Goal: Task Accomplishment & Management: Manage account settings

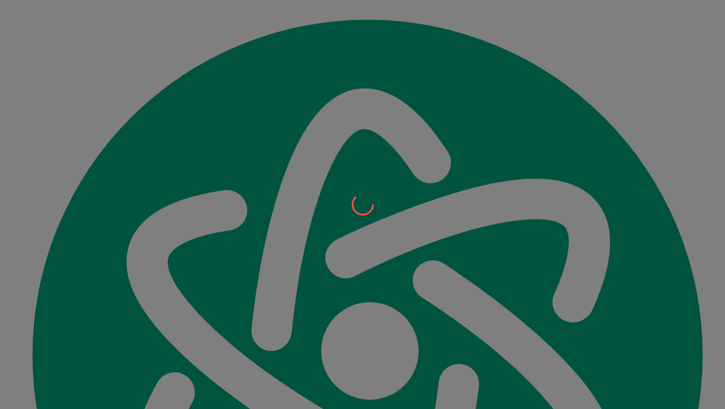
scroll to position [12989, 0]
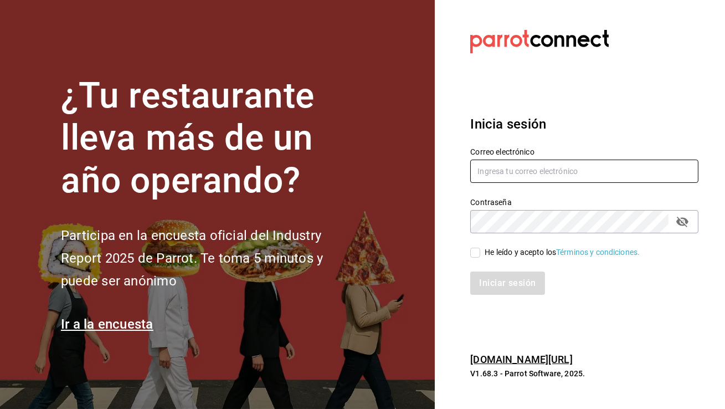
type input "[EMAIL_ADDRESS][DOMAIN_NAME]"
click at [475, 254] on input "He leído y acepto los Términos y condiciones." at bounding box center [475, 253] width 10 height 10
checkbox input "true"
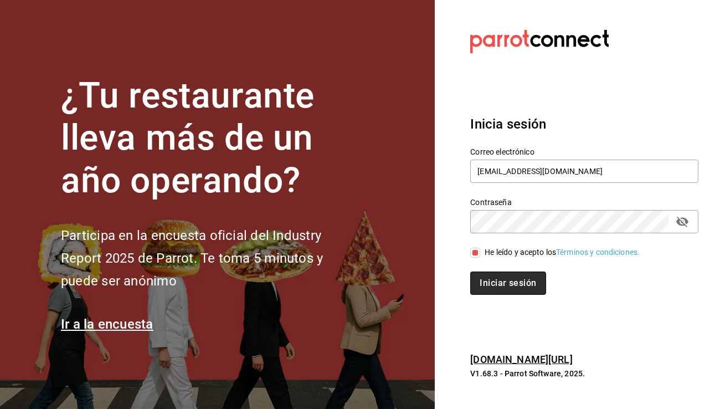
click at [488, 277] on button "Iniciar sesión" at bounding box center [507, 282] width 75 height 23
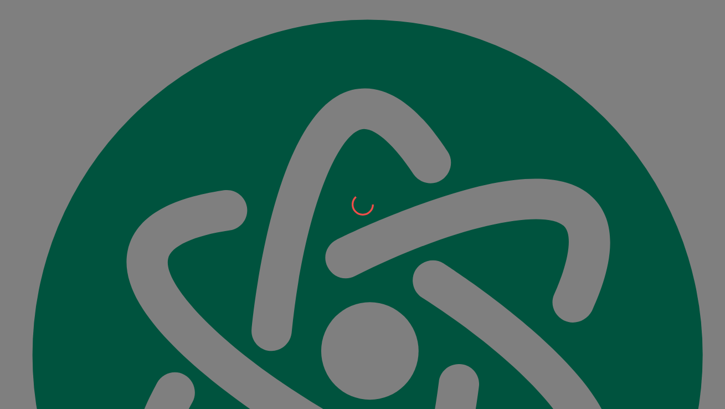
scroll to position [12989, 0]
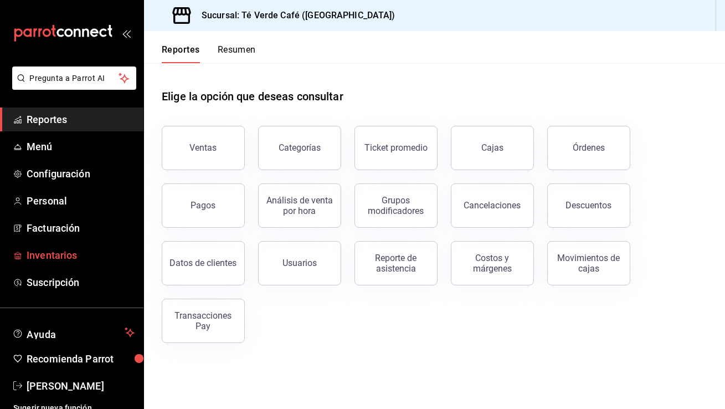
click at [57, 250] on span "Inventarios" at bounding box center [81, 255] width 108 height 15
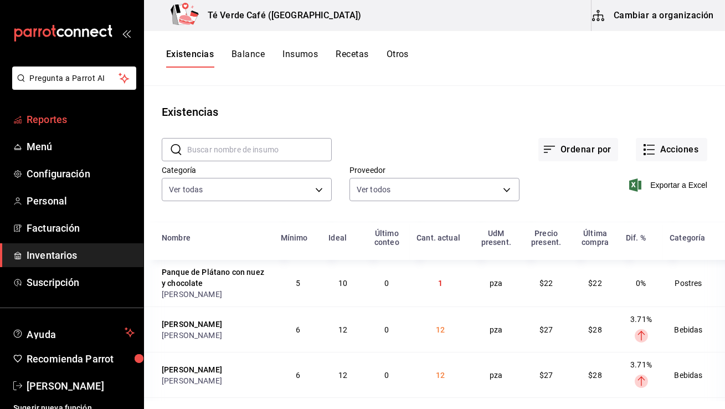
click at [70, 115] on span "Reportes" at bounding box center [81, 119] width 108 height 15
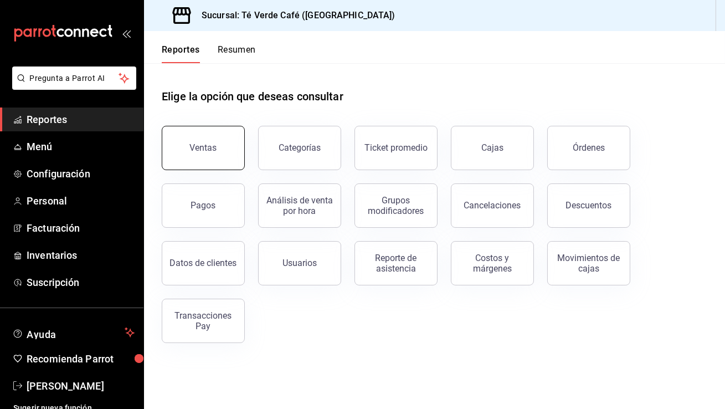
click at [220, 138] on button "Ventas" at bounding box center [203, 148] width 83 height 44
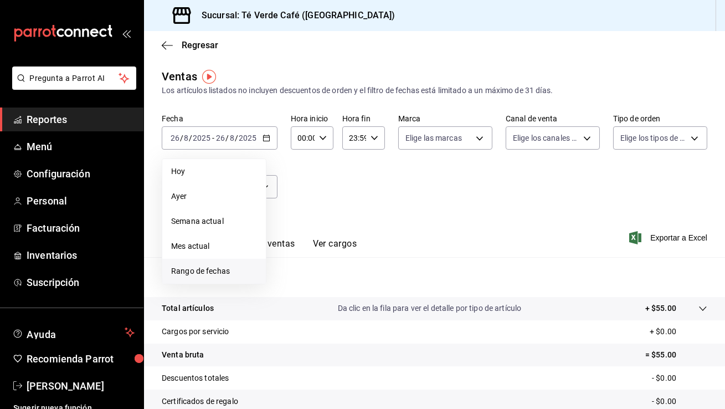
click at [217, 274] on span "Rango de fechas" at bounding box center [214, 271] width 86 height 12
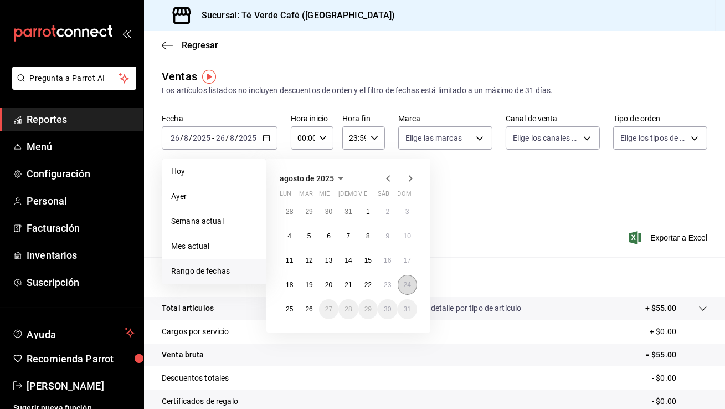
click at [400, 282] on button "24" at bounding box center [407, 285] width 19 height 20
click at [312, 312] on abbr "26" at bounding box center [308, 309] width 7 height 8
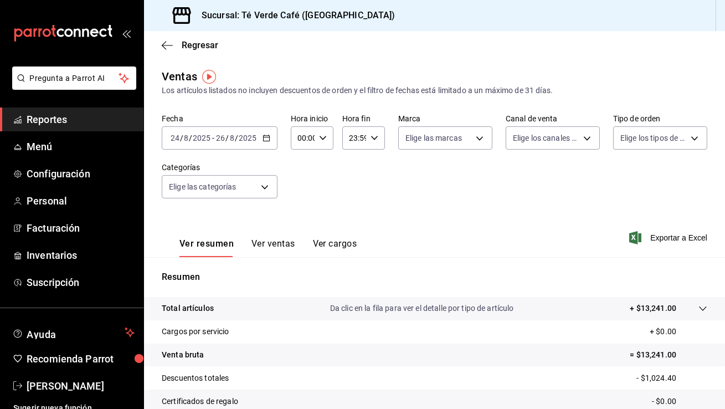
click at [275, 245] on button "Ver ventas" at bounding box center [273, 247] width 44 height 19
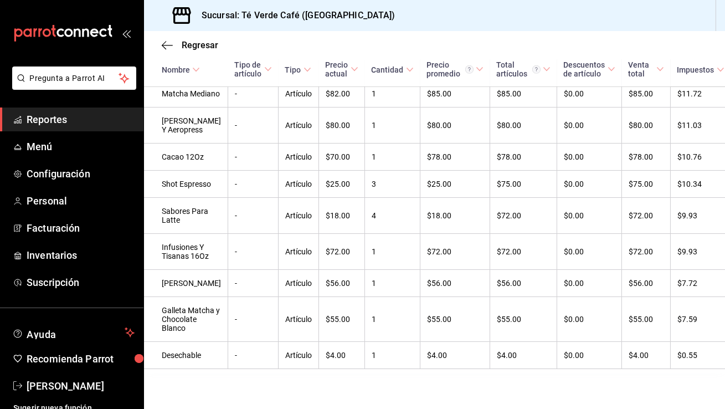
scroll to position [1787, 0]
click at [61, 253] on span "Inventarios" at bounding box center [81, 255] width 108 height 15
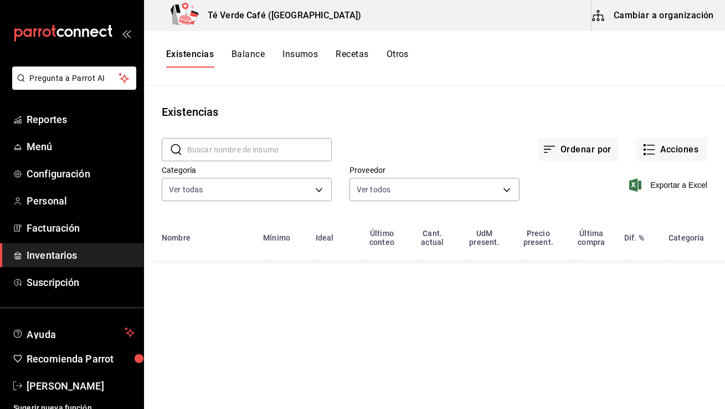
click at [255, 148] on input "text" at bounding box center [259, 149] width 145 height 22
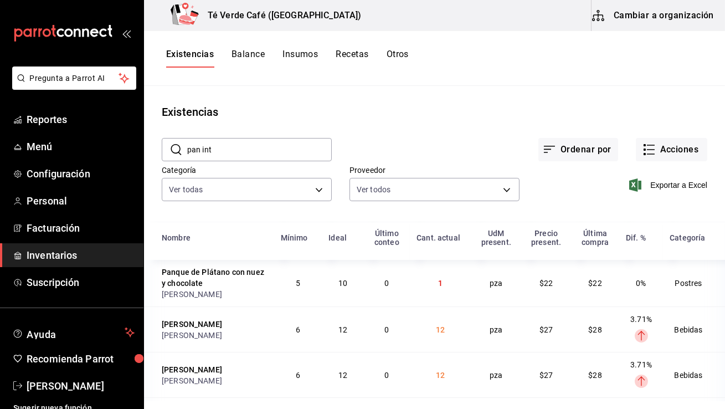
type input "pan int"
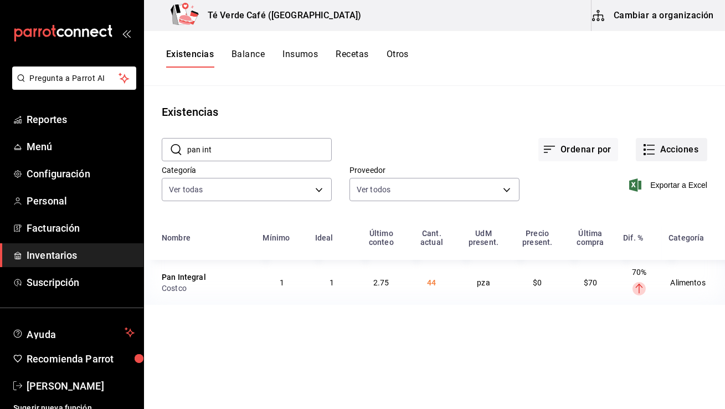
click at [643, 157] on button "Acciones" at bounding box center [671, 149] width 71 height 23
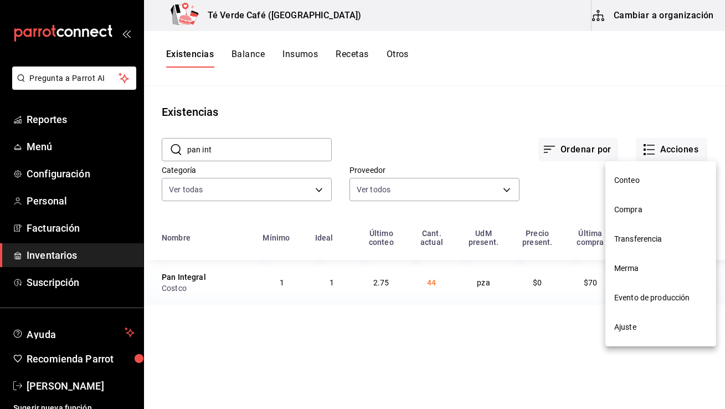
click at [623, 327] on span "Ajuste" at bounding box center [660, 327] width 93 height 12
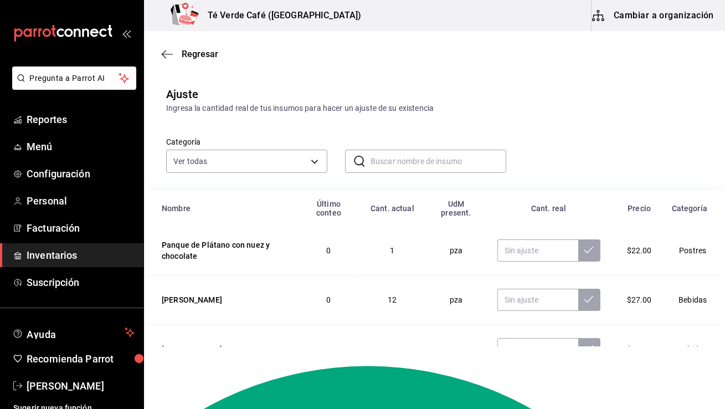
click at [426, 169] on input "text" at bounding box center [439, 161] width 136 height 22
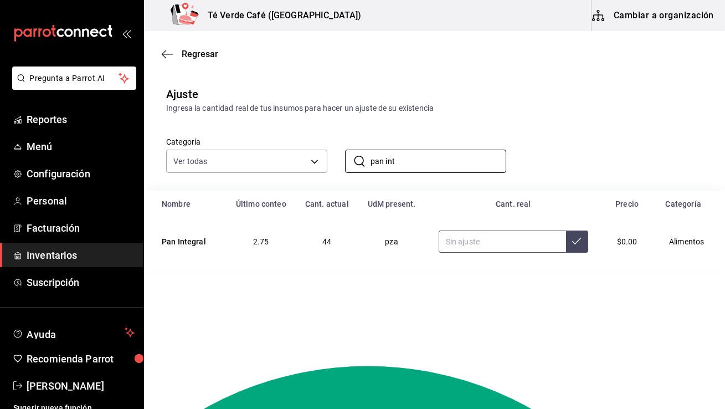
type input "pan int"
click at [486, 245] on input "text" at bounding box center [502, 241] width 127 height 22
type input "42.00"
click at [571, 248] on button at bounding box center [577, 241] width 22 height 22
click at [59, 116] on span "Reportes" at bounding box center [81, 119] width 108 height 15
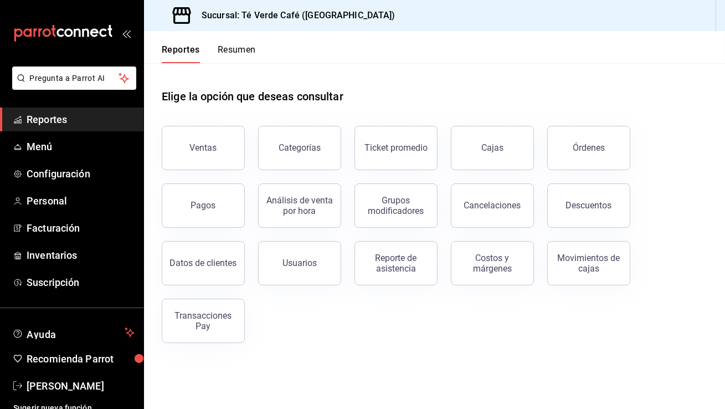
click at [250, 48] on button "Resumen" at bounding box center [237, 53] width 38 height 19
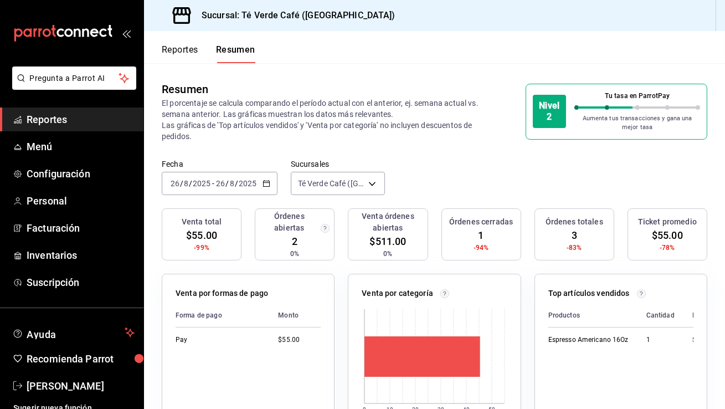
click at [263, 182] on icon "button" at bounding box center [267, 183] width 8 height 8
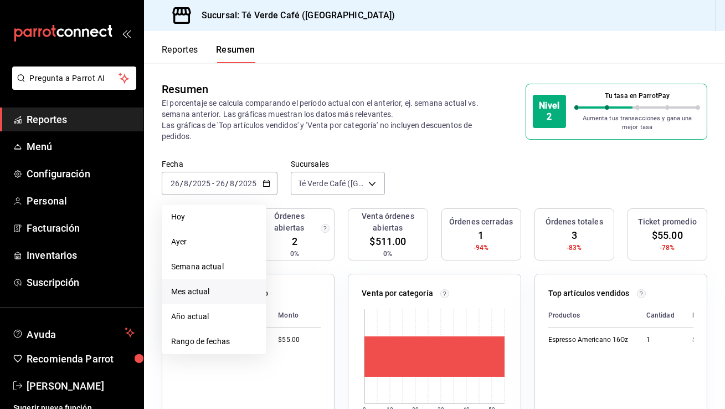
click at [212, 294] on span "Mes actual" at bounding box center [214, 292] width 86 height 12
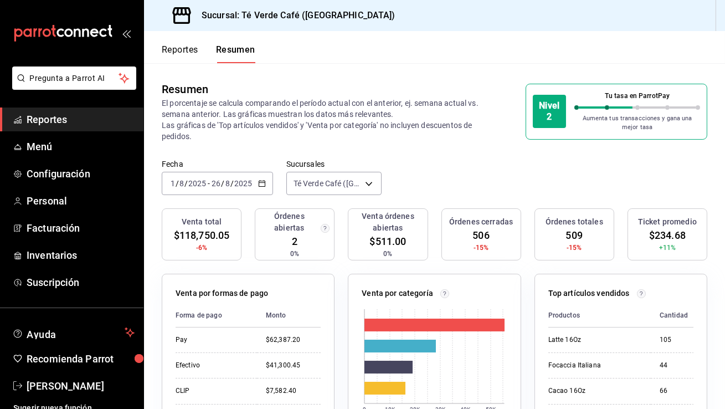
click at [263, 187] on icon "button" at bounding box center [262, 183] width 8 height 8
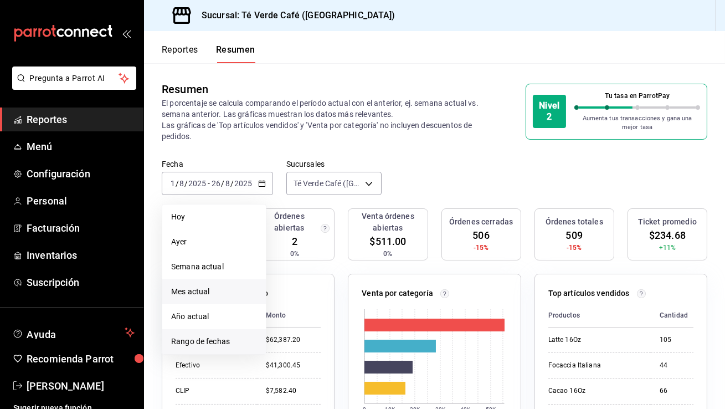
click at [198, 340] on span "Rango de fechas" at bounding box center [214, 342] width 86 height 12
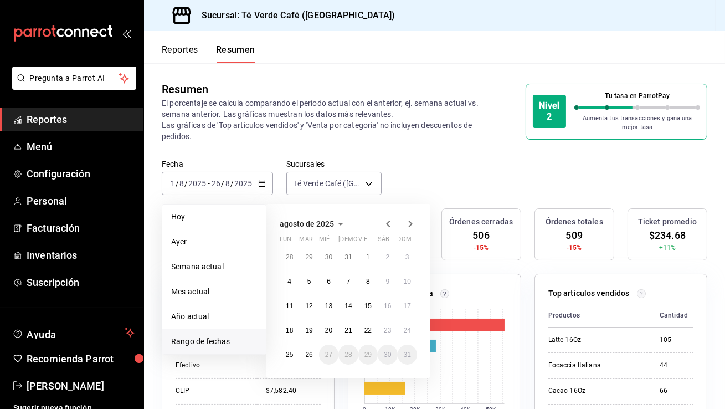
click at [387, 223] on icon "button" at bounding box center [388, 223] width 4 height 7
click at [311, 256] on button "1" at bounding box center [308, 257] width 19 height 20
click at [354, 354] on button "31" at bounding box center [347, 354] width 19 height 20
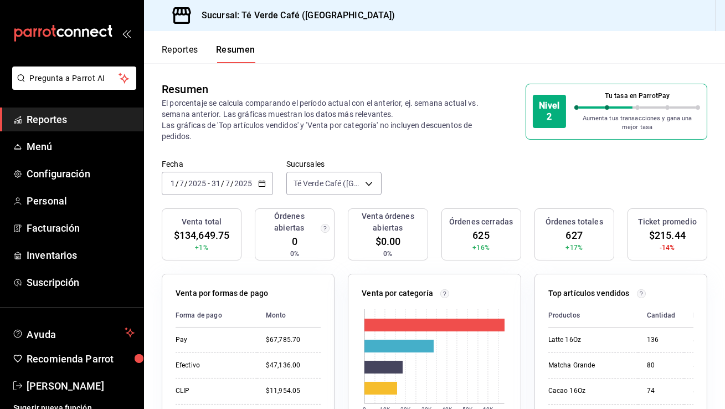
click at [58, 128] on link "Reportes" at bounding box center [71, 119] width 143 height 24
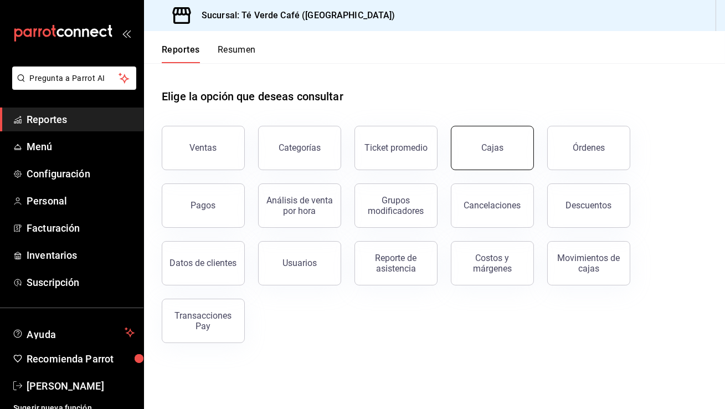
click at [508, 152] on button "Cajas" at bounding box center [492, 148] width 83 height 44
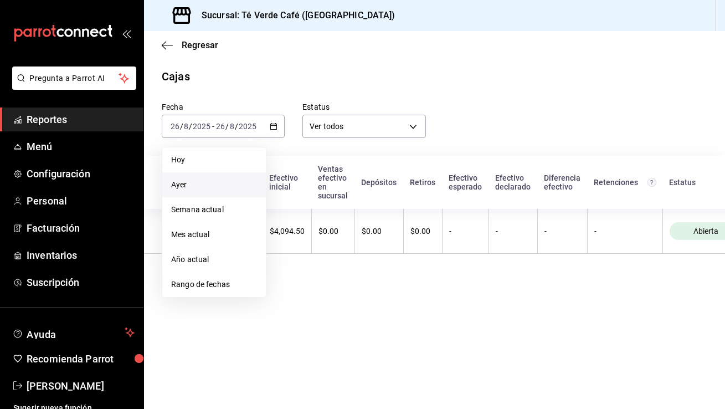
click at [196, 183] on span "Ayer" at bounding box center [214, 185] width 86 height 12
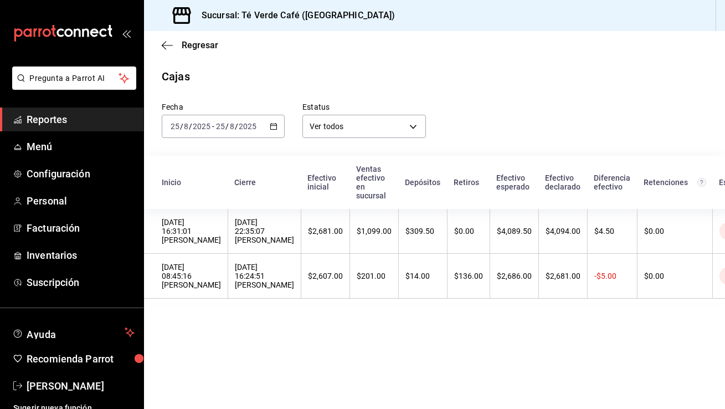
click at [275, 128] on icon "button" at bounding box center [274, 126] width 8 height 8
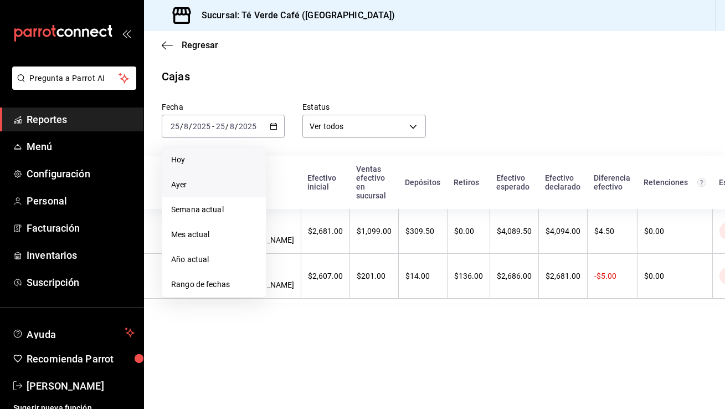
click at [219, 166] on li "Hoy" at bounding box center [214, 159] width 104 height 25
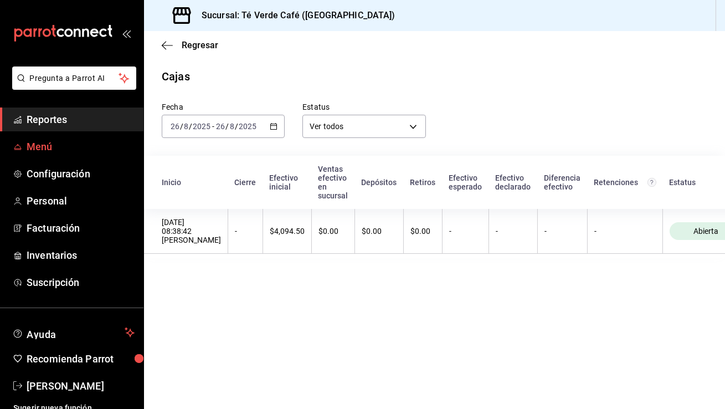
click at [47, 155] on link "Menú" at bounding box center [71, 147] width 143 height 24
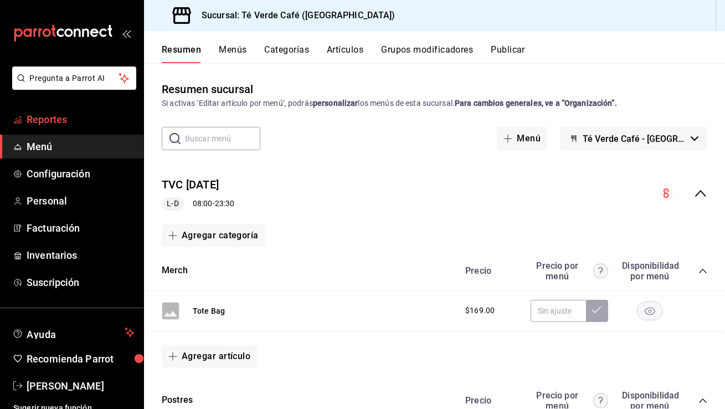
click at [48, 124] on span "Reportes" at bounding box center [81, 119] width 108 height 15
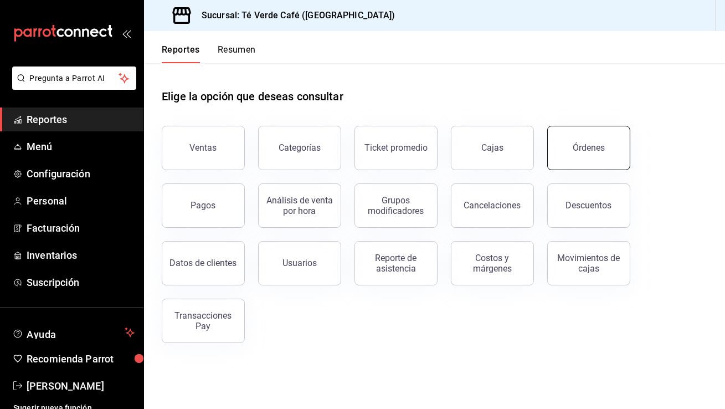
click at [560, 146] on button "Órdenes" at bounding box center [588, 148] width 83 height 44
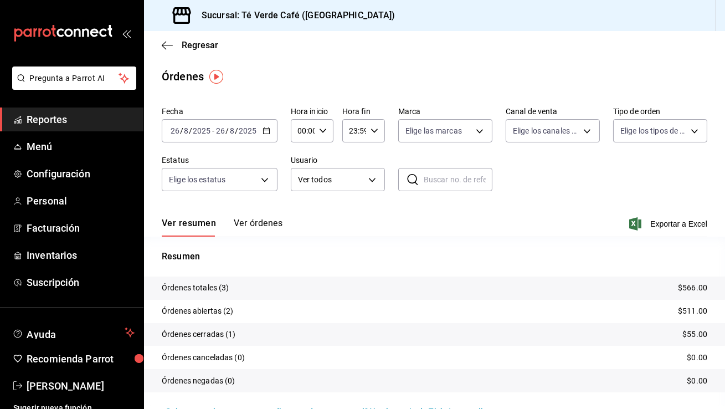
scroll to position [24, 0]
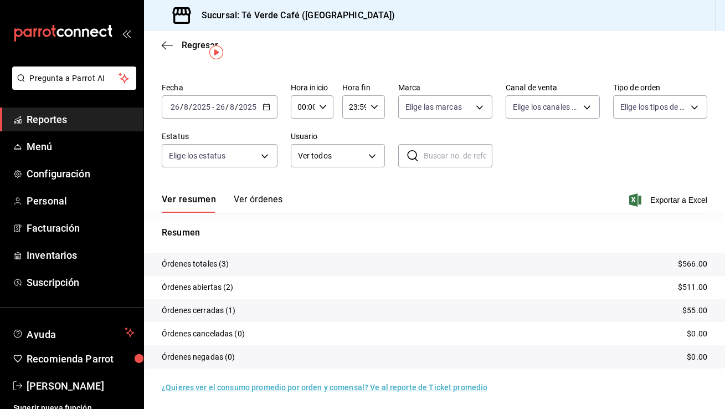
click at [254, 205] on button "Ver órdenes" at bounding box center [258, 203] width 49 height 19
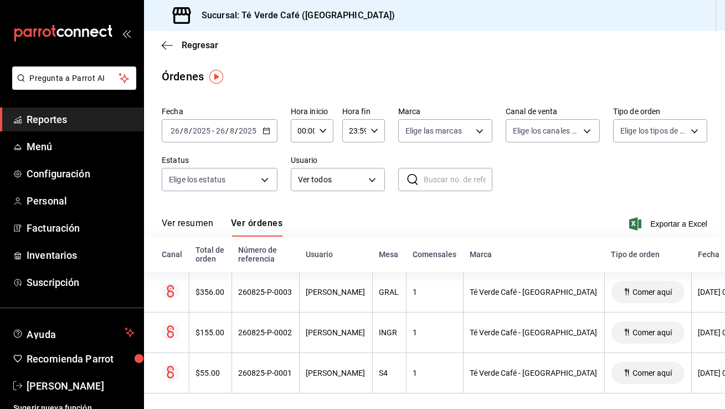
click at [190, 222] on button "Ver resumen" at bounding box center [188, 227] width 52 height 19
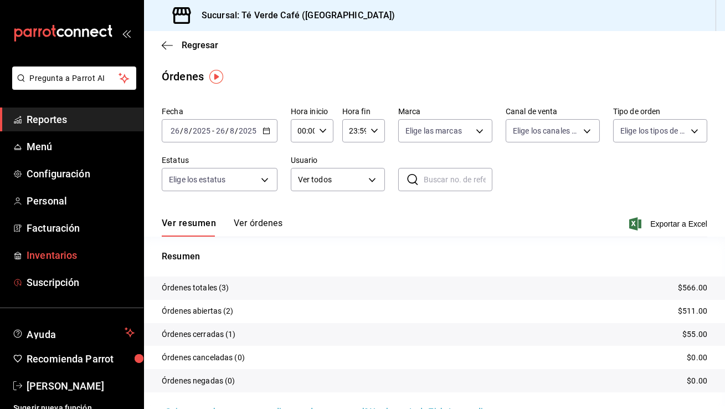
click at [66, 259] on span "Inventarios" at bounding box center [81, 255] width 108 height 15
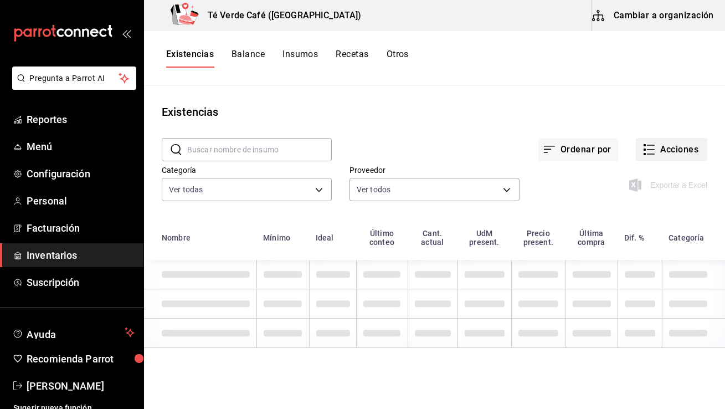
click at [676, 155] on button "Acciones" at bounding box center [671, 149] width 71 height 23
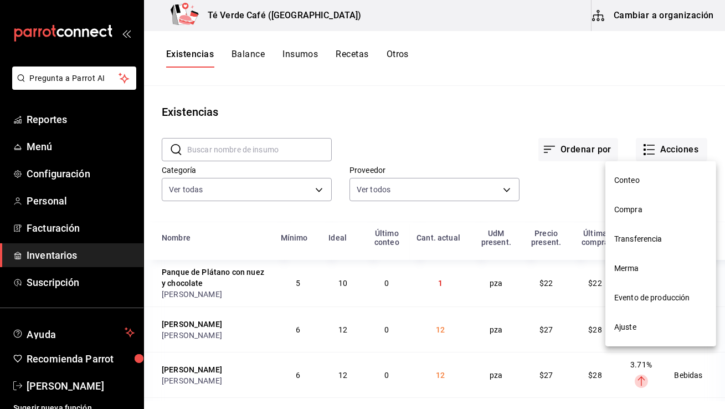
click at [624, 207] on span "Compra" at bounding box center [660, 210] width 93 height 12
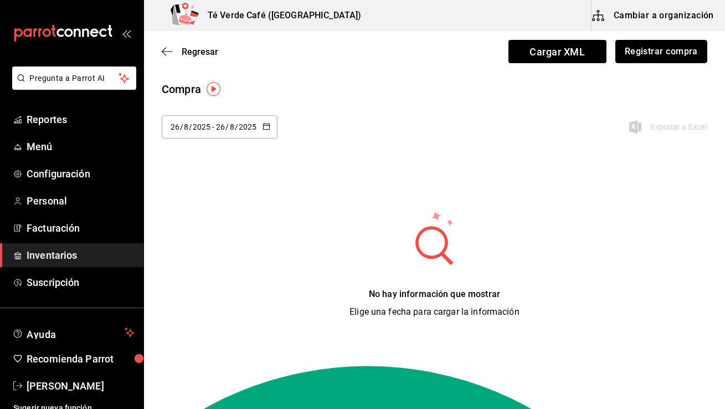
click at [664, 52] on button "Registrar compra" at bounding box center [661, 51] width 92 height 23
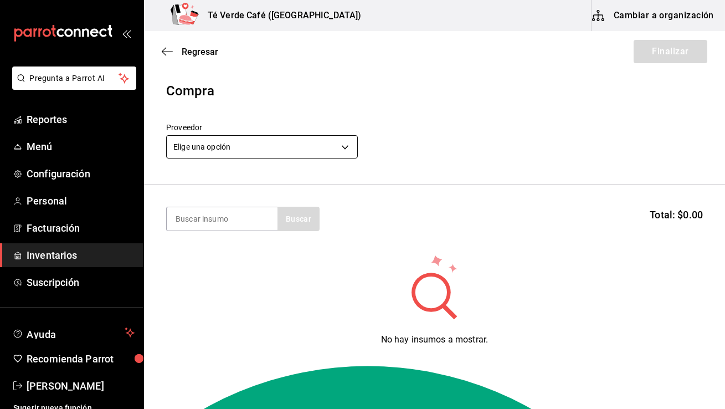
click at [255, 152] on body "Pregunta a Parrot AI Reportes Menú Configuración Personal Facturación Inventari…" at bounding box center [362, 173] width 725 height 346
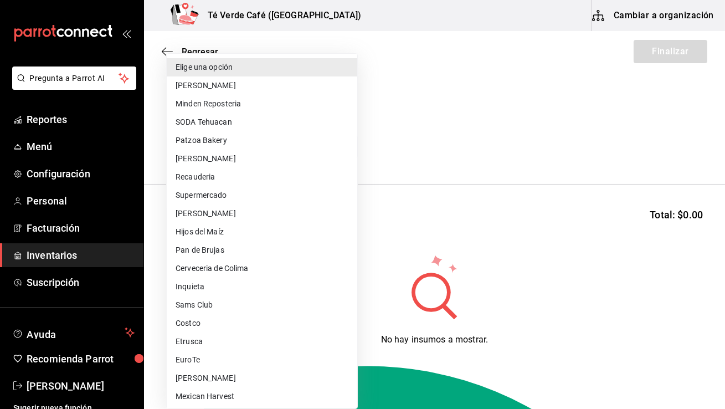
click at [191, 214] on li "[PERSON_NAME]" at bounding box center [262, 213] width 191 height 18
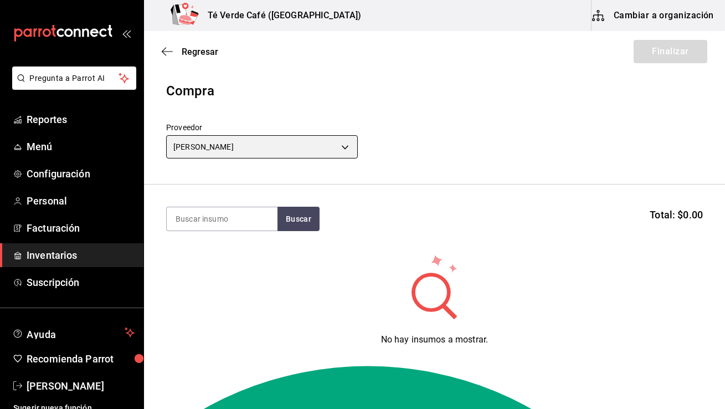
type input "bc013f67-aff4-48bb-8ac1-5613c48a4133"
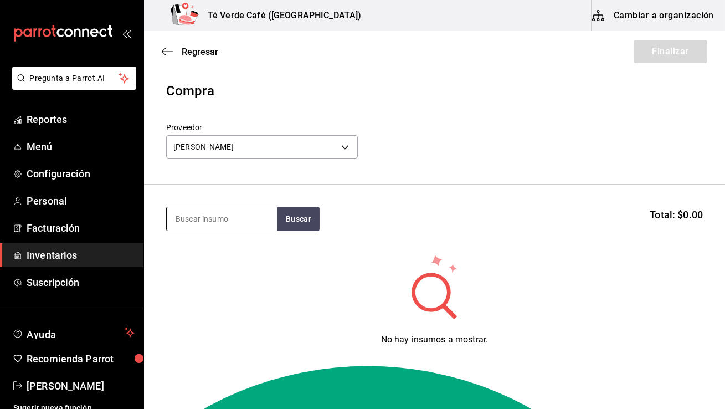
click at [243, 224] on input at bounding box center [222, 218] width 111 height 23
type input "brown"
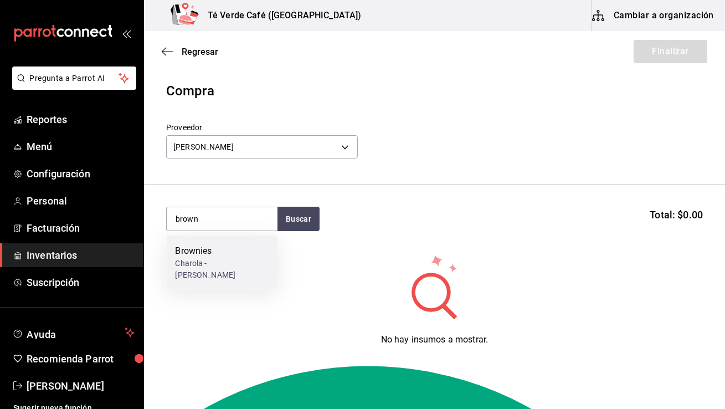
click at [236, 255] on div "Brownies Charola - [PERSON_NAME]" at bounding box center [221, 262] width 111 height 54
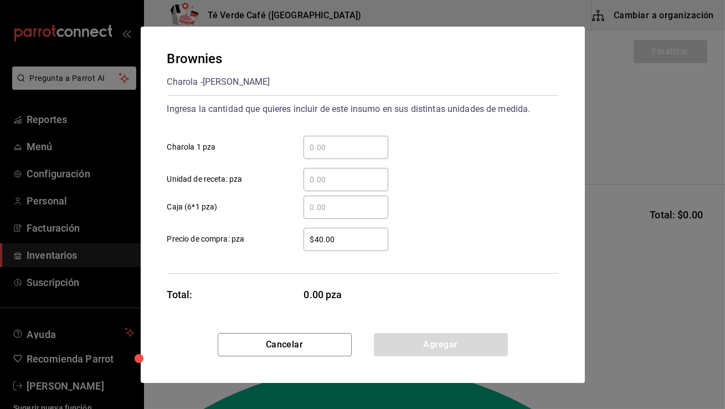
click at [331, 150] on input "​ Charola 1 pza" at bounding box center [346, 147] width 85 height 13
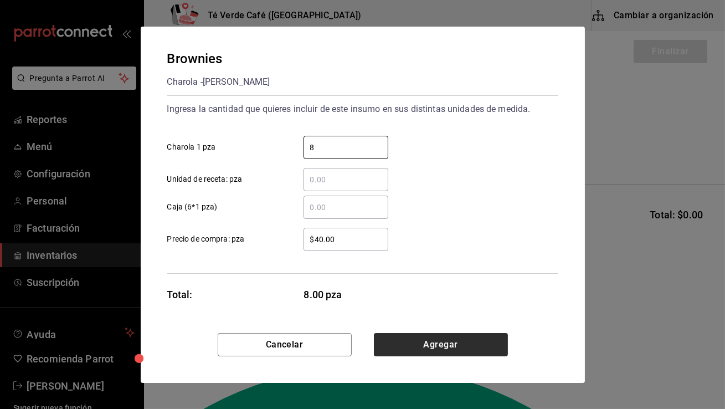
type input "8"
click at [440, 341] on button "Agregar" at bounding box center [441, 344] width 134 height 23
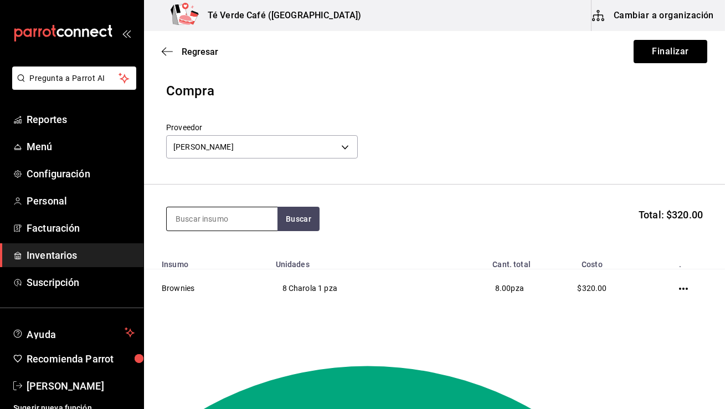
click at [217, 225] on input at bounding box center [222, 218] width 111 height 23
type input "panque"
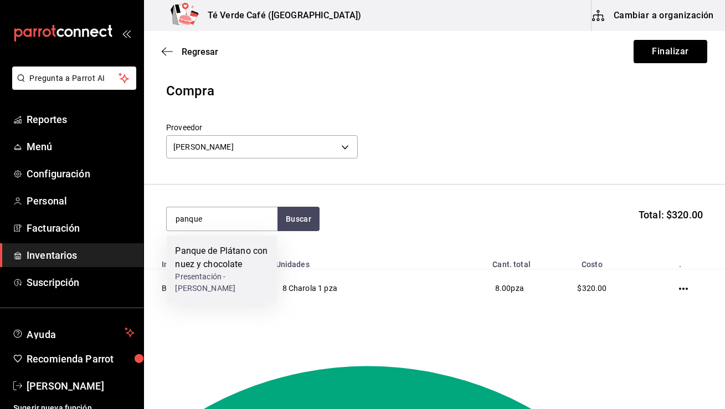
click at [216, 255] on div "Panque de Plátano con nuez y chocolate" at bounding box center [221, 257] width 93 height 27
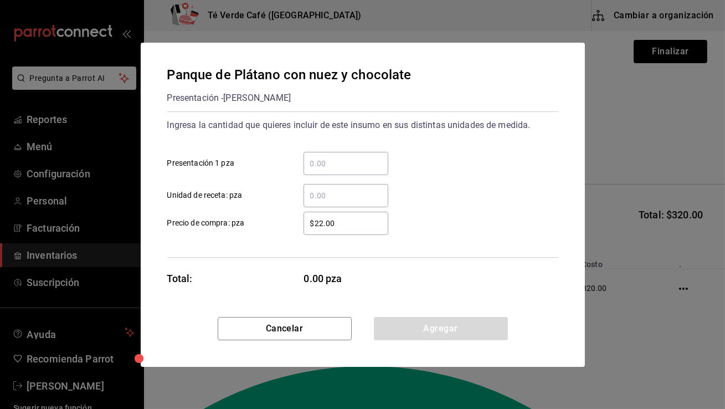
click at [325, 163] on input "​ Presentación 1 pza" at bounding box center [346, 163] width 85 height 13
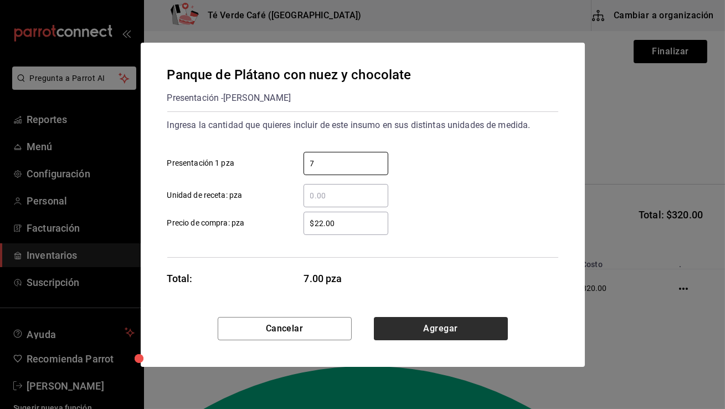
type input "7"
click at [466, 325] on button "Agregar" at bounding box center [441, 328] width 134 height 23
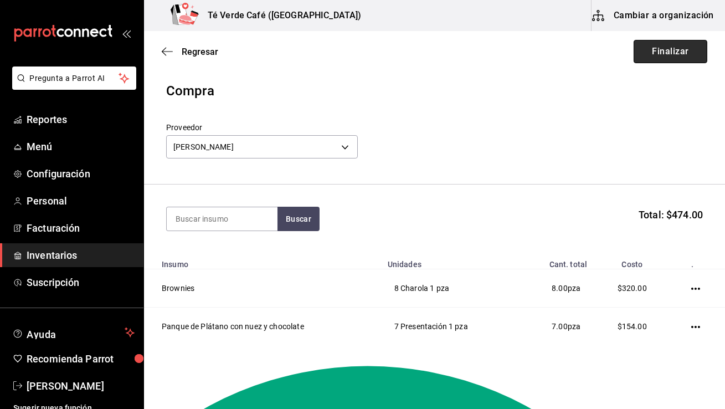
click at [665, 56] on button "Finalizar" at bounding box center [671, 51] width 74 height 23
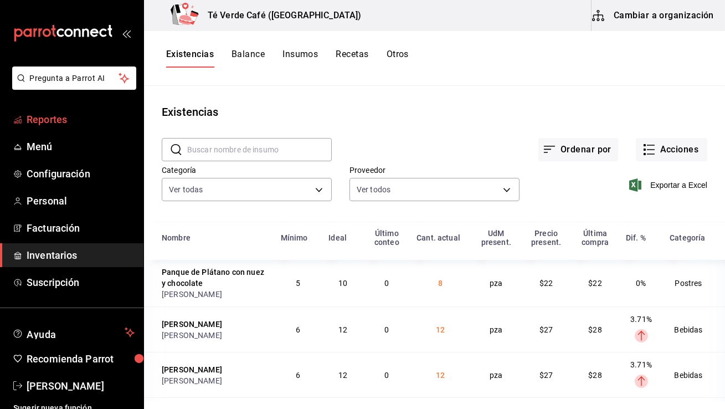
click at [60, 117] on span "Reportes" at bounding box center [81, 119] width 108 height 15
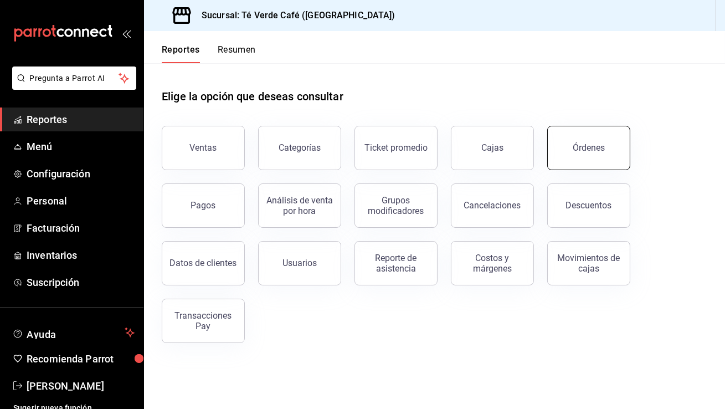
click at [594, 159] on button "Órdenes" at bounding box center [588, 148] width 83 height 44
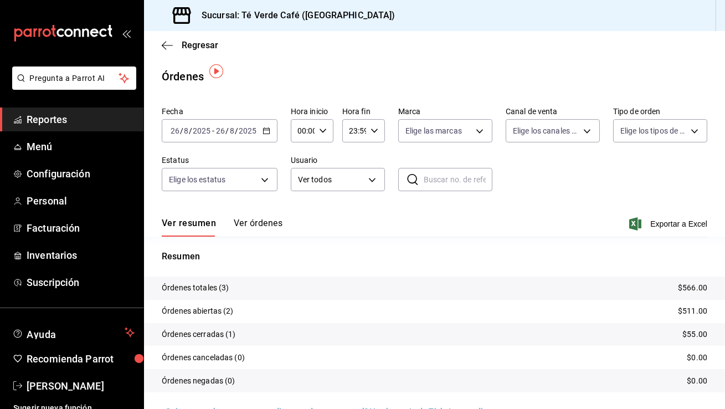
scroll to position [16, 0]
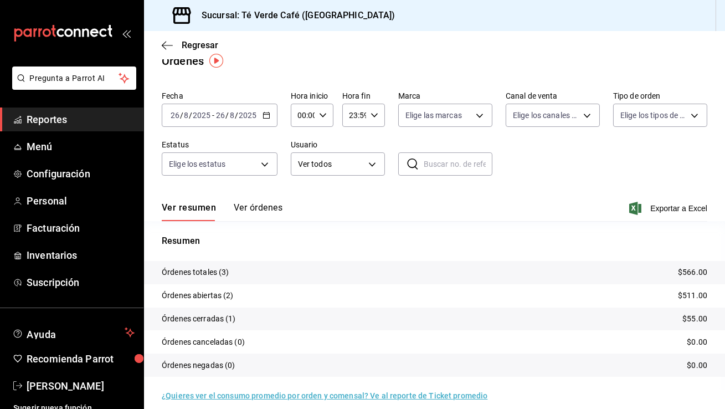
click at [43, 115] on span "Reportes" at bounding box center [81, 119] width 108 height 15
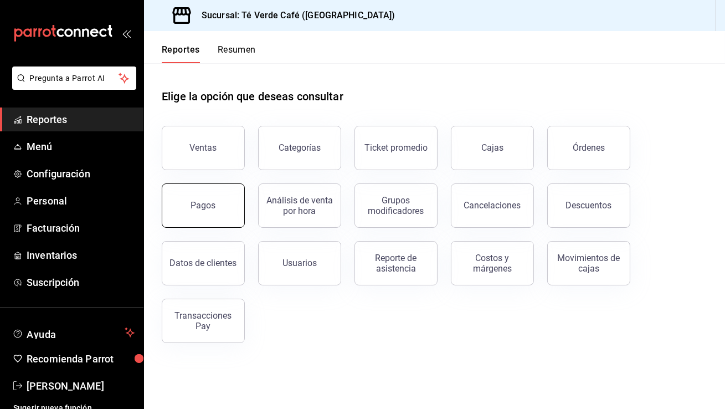
click at [207, 216] on button "Pagos" at bounding box center [203, 205] width 83 height 44
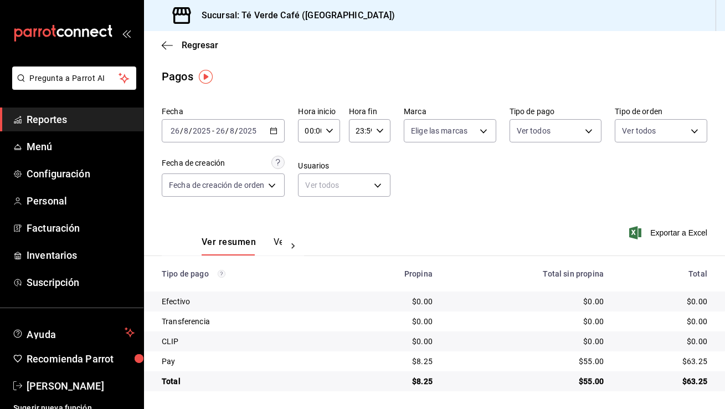
click at [275, 133] on icon "button" at bounding box center [274, 131] width 8 height 8
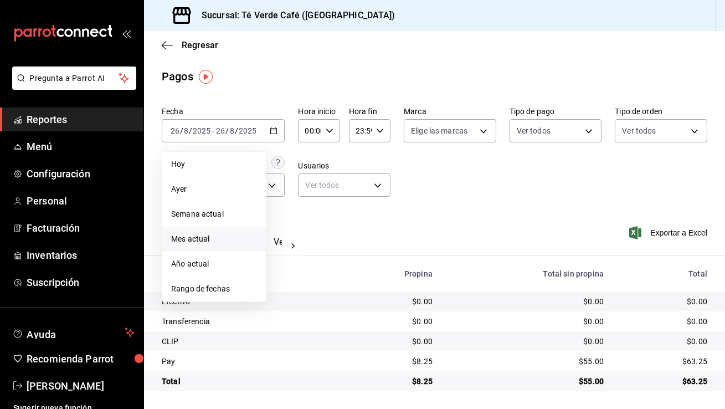
click at [207, 241] on span "Mes actual" at bounding box center [214, 239] width 86 height 12
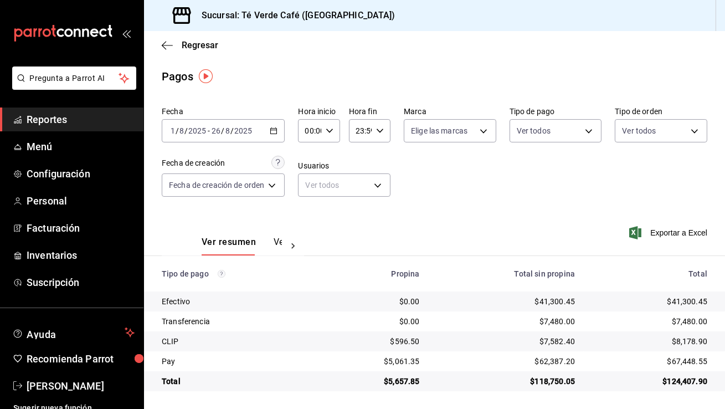
click at [55, 122] on span "Reportes" at bounding box center [81, 119] width 108 height 15
